Goal: Task Accomplishment & Management: Use online tool/utility

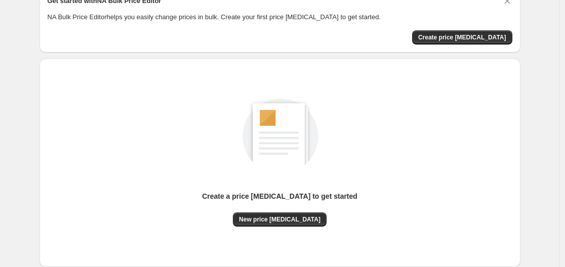
scroll to position [112, 0]
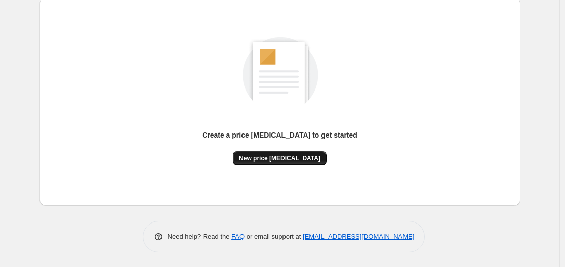
click at [286, 157] on span "New price change job" at bounding box center [279, 158] width 81 height 8
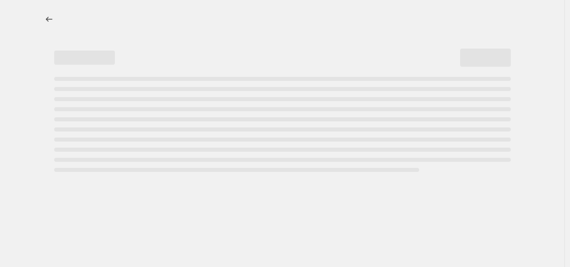
select select "percentage"
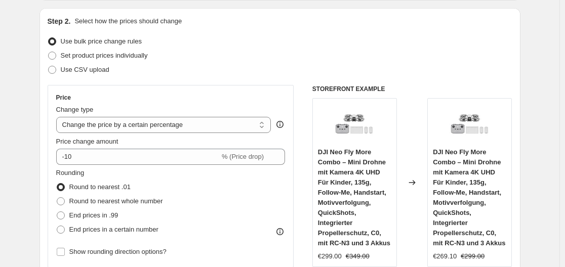
scroll to position [152, 0]
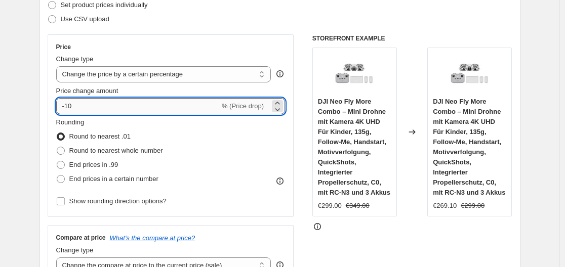
drag, startPoint x: 91, startPoint y: 107, endPoint x: 79, endPoint y: 108, distance: 11.2
click at [79, 108] on input "-10" at bounding box center [138, 106] width 164 height 16
drag, startPoint x: 67, startPoint y: 106, endPoint x: 76, endPoint y: 106, distance: 9.6
click at [76, 106] on input "-10" at bounding box center [138, 106] width 164 height 16
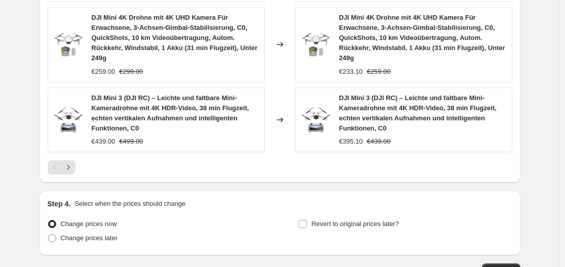
scroll to position [883, 0]
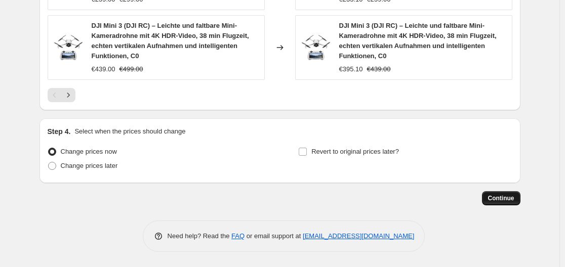
type input "-30"
click at [502, 201] on span "Continue" at bounding box center [501, 198] width 26 height 8
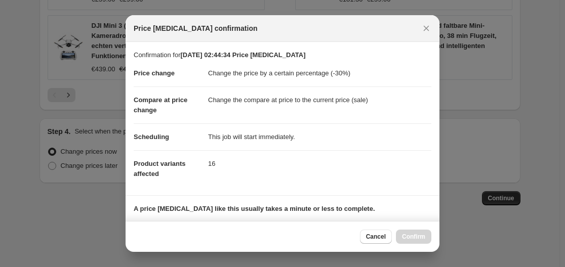
scroll to position [159, 0]
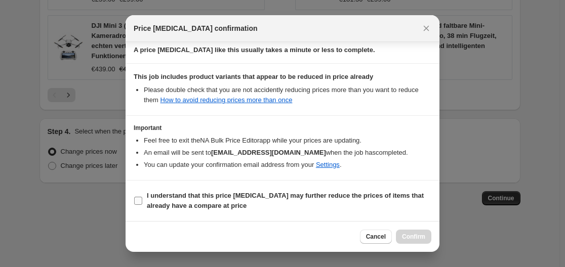
drag, startPoint x: 138, startPoint y: 201, endPoint x: 148, endPoint y: 201, distance: 10.1
click at [139, 201] on input "I understand that this price change job may further reduce the prices of items …" at bounding box center [138, 201] width 8 height 8
checkbox input "true"
click at [413, 238] on span "Confirm" at bounding box center [413, 237] width 23 height 8
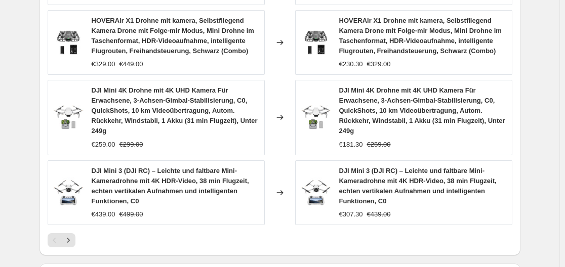
scroll to position [933, 0]
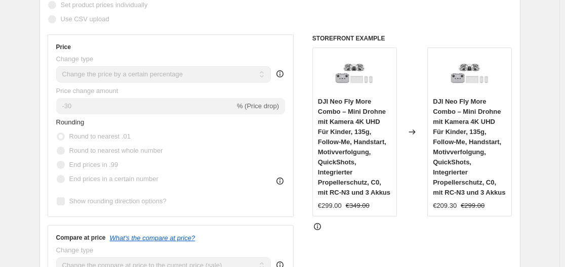
scroll to position [0, 0]
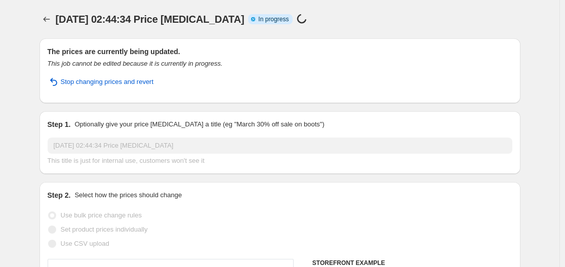
click at [369, 7] on div "20. Sept. 2025, 02:44:34 Price change job. This page is ready 20. Sept. 2025, 0…" at bounding box center [279, 19] width 481 height 38
click at [392, 16] on div "20. Sept. 2025, 02:44:34 Price change job Info Partially complete In progress P…" at bounding box center [234, 19] width 356 height 14
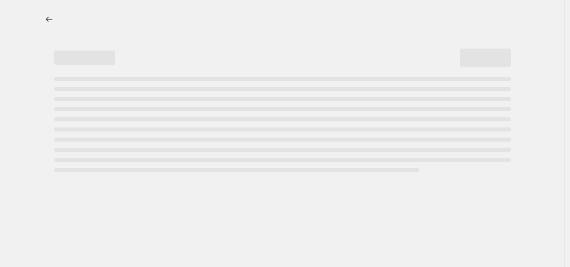
select select "percentage"
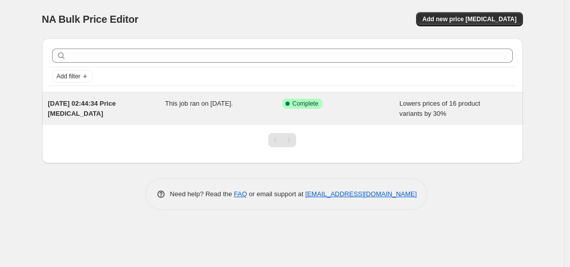
click at [303, 101] on span "Complete" at bounding box center [306, 104] width 26 height 8
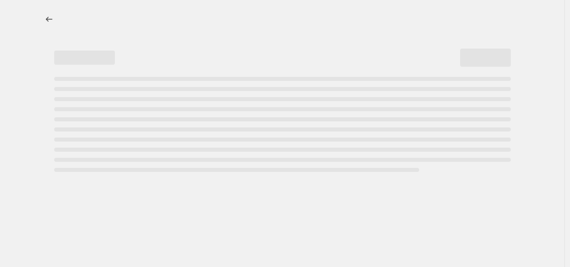
select select "percentage"
